Goal: Transaction & Acquisition: Subscribe to service/newsletter

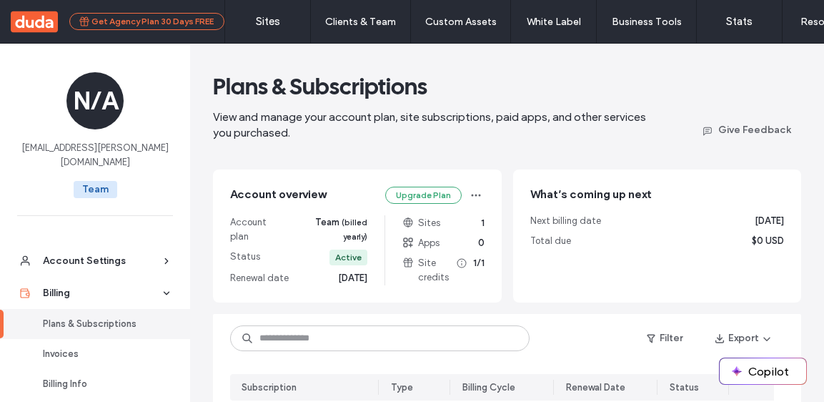
click at [141, 21] on button "Get Agency Plan 30 Days FREE" at bounding box center [146, 21] width 155 height 17
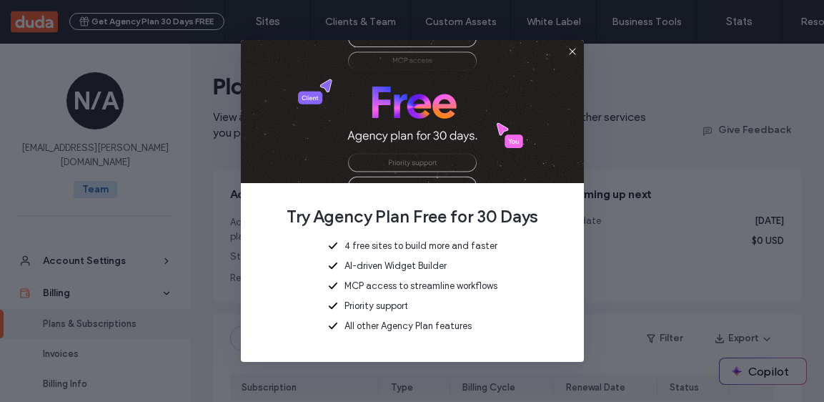
scroll to position [47, 0]
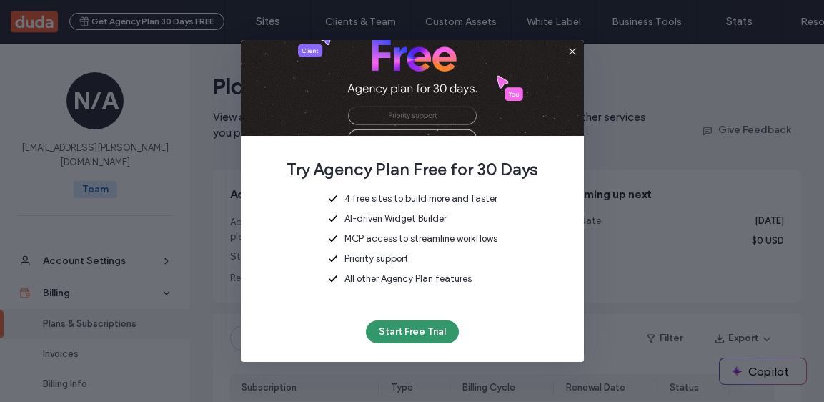
click at [410, 332] on button "Start Free Trial" at bounding box center [412, 331] width 93 height 23
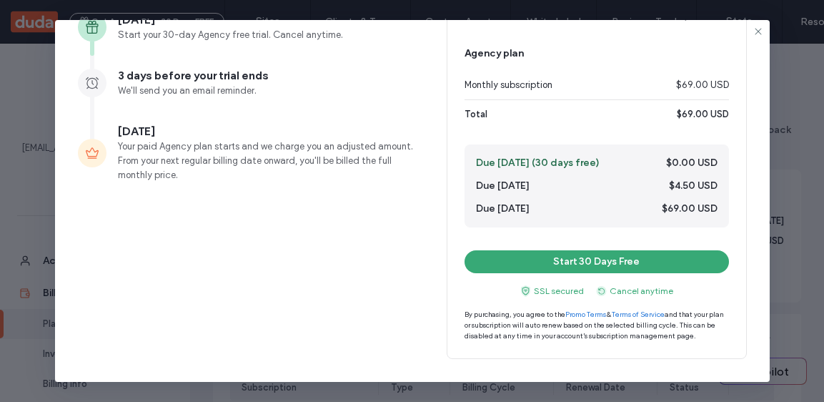
scroll to position [0, 0]
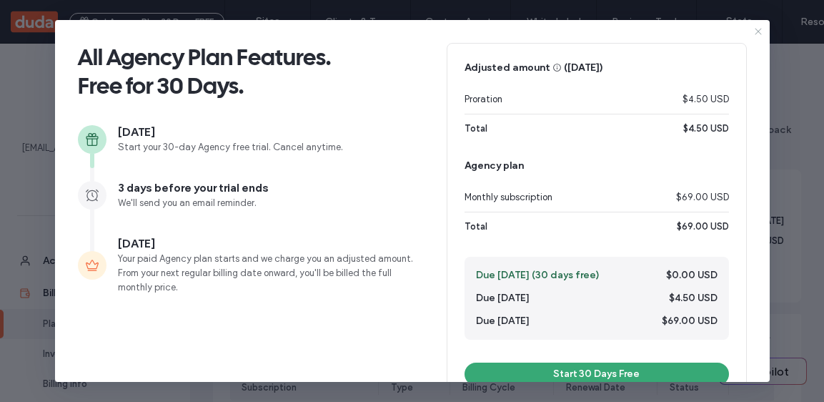
click at [756, 32] on use at bounding box center [758, 32] width 6 height 6
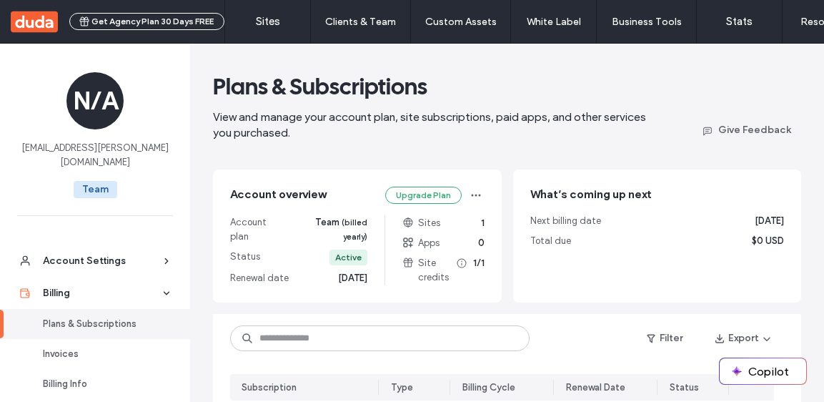
scroll to position [1, 0]
click at [427, 202] on button "Upgrade Plan" at bounding box center [423, 195] width 76 height 17
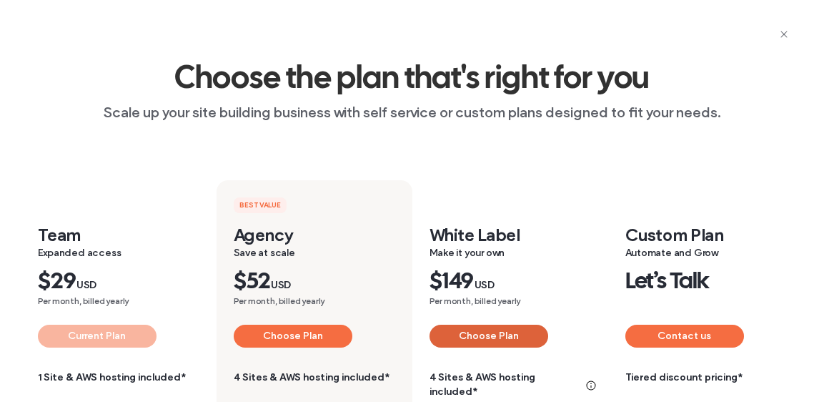
click at [466, 343] on button "Choose Plan" at bounding box center [489, 336] width 119 height 23
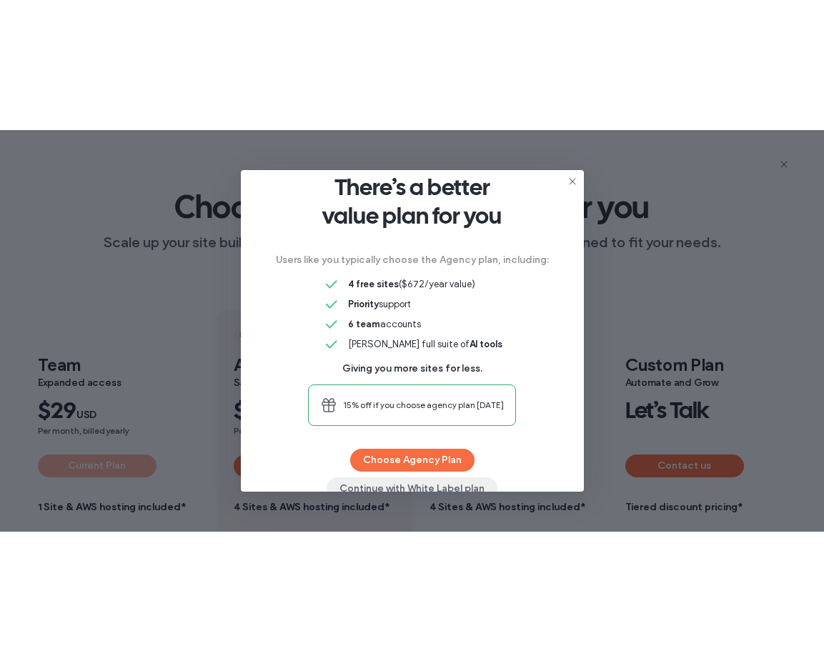
scroll to position [71, 0]
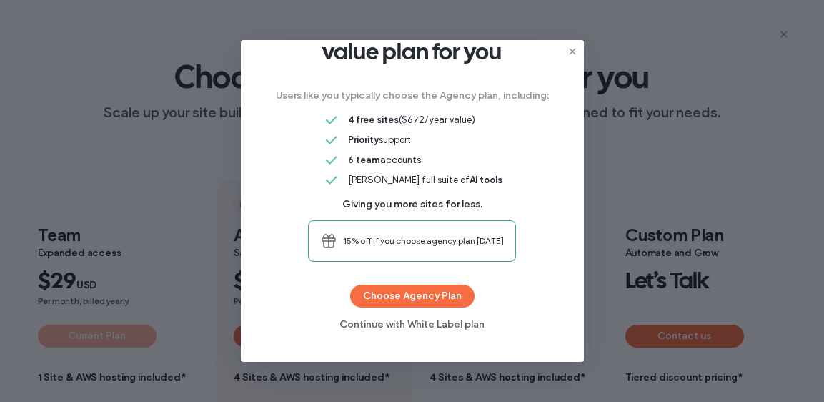
click at [576, 48] on icon at bounding box center [572, 51] width 11 height 11
